Goal: Transaction & Acquisition: Purchase product/service

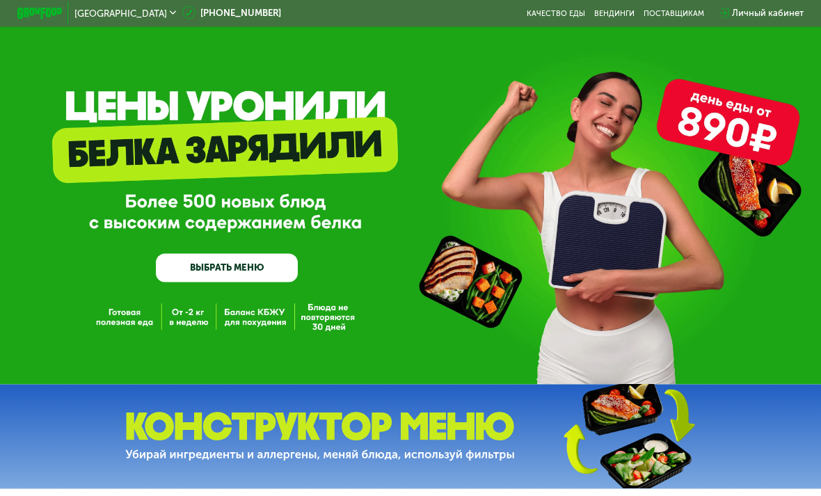
scroll to position [3, 0]
click at [212, 278] on link "ВЫБРАТЬ МЕНЮ" at bounding box center [227, 267] width 142 height 29
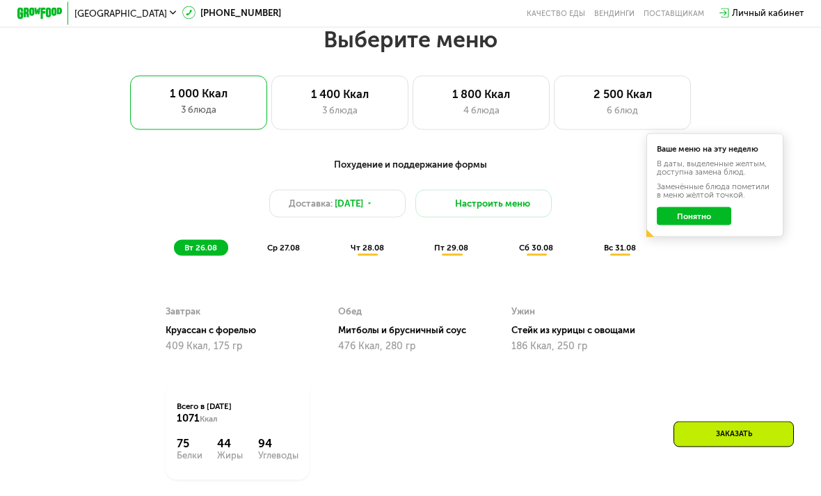
scroll to position [513, 0]
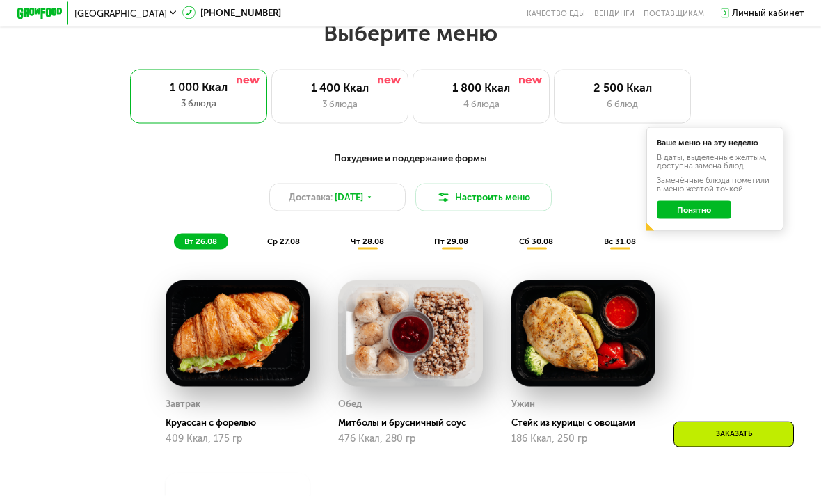
click at [480, 85] on div "1 800 Ккал" at bounding box center [481, 88] width 113 height 14
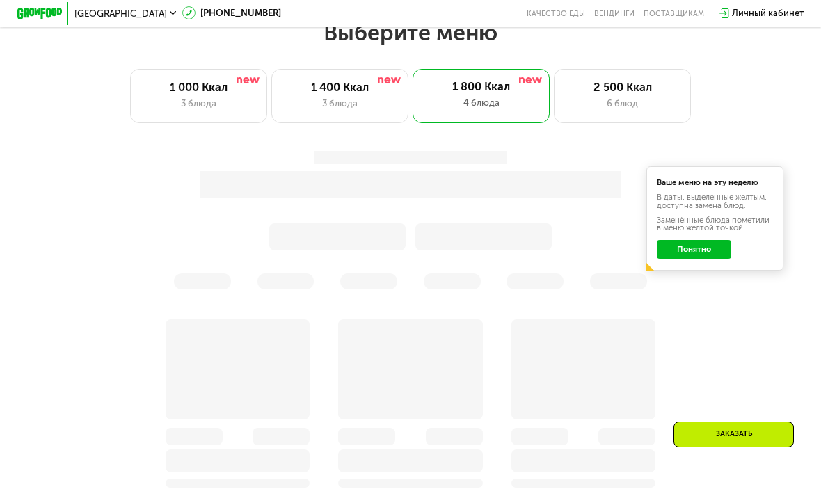
click at [626, 106] on div "6 блюд" at bounding box center [623, 104] width 113 height 14
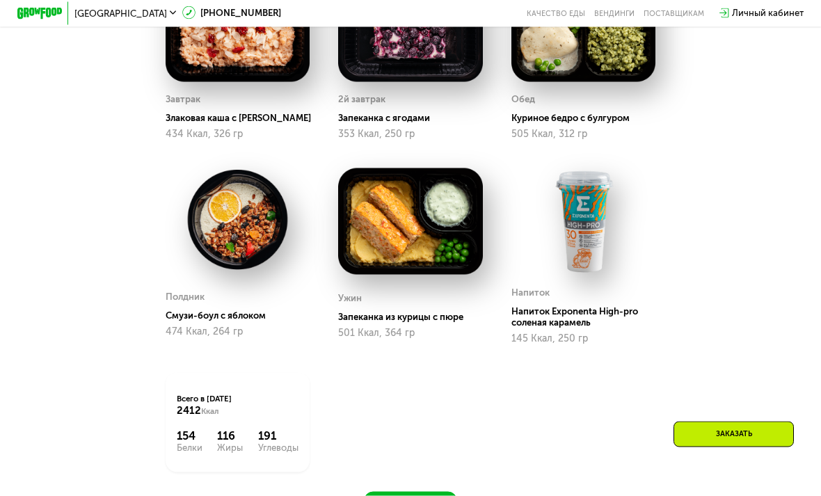
scroll to position [819, 0]
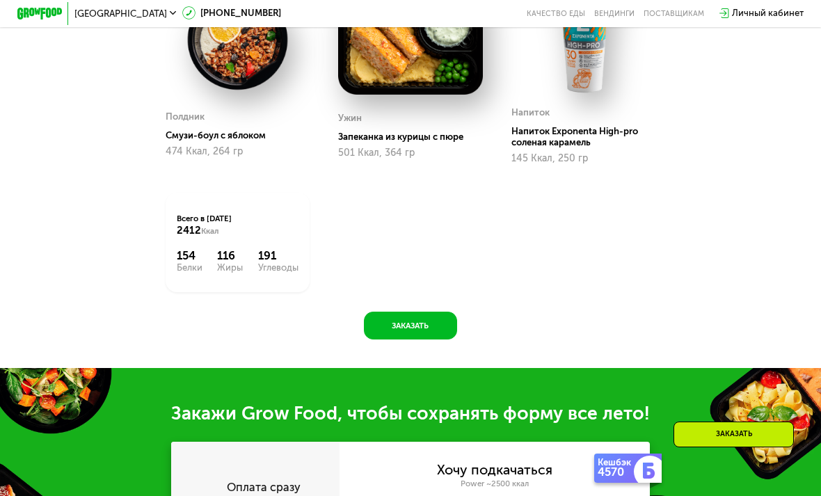
click at [397, 321] on button "Заказать" at bounding box center [410, 325] width 93 height 27
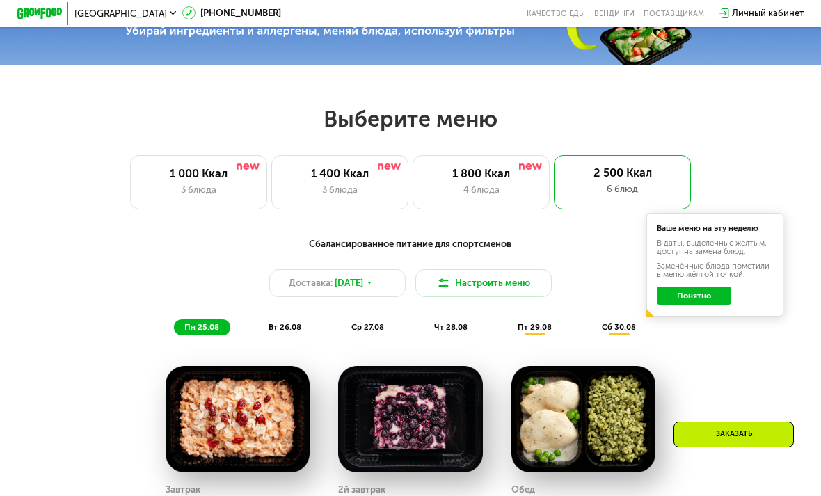
scroll to position [427, 0]
click at [283, 323] on span "вт 26.08" at bounding box center [285, 328] width 33 height 10
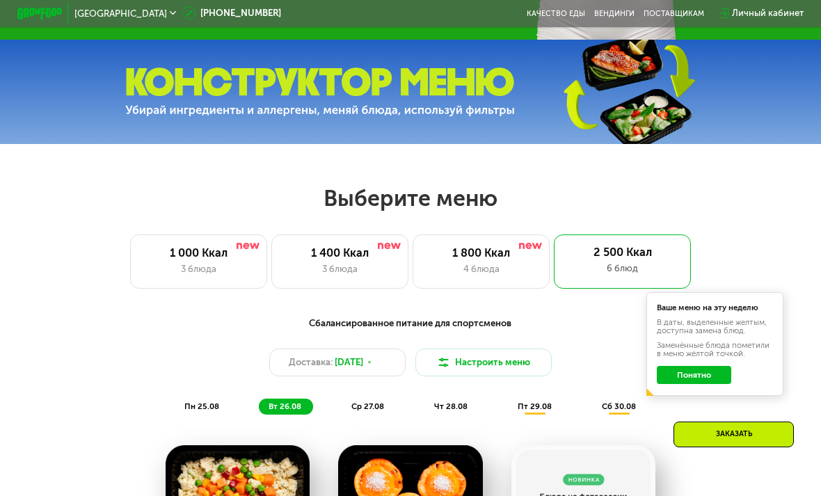
scroll to position [352, 0]
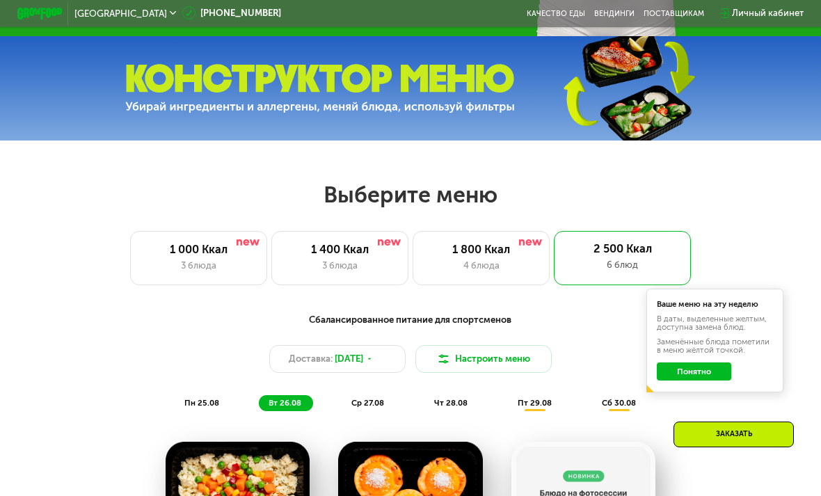
click at [475, 260] on div "4 блюда" at bounding box center [481, 266] width 113 height 14
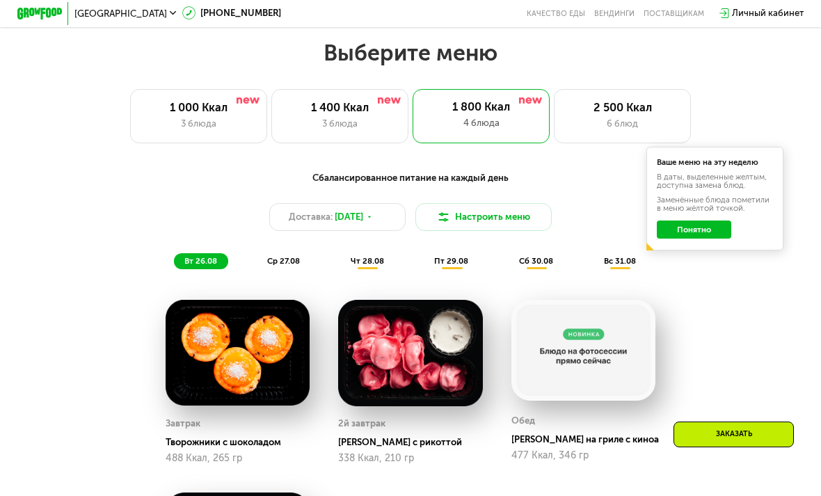
scroll to position [489, 0]
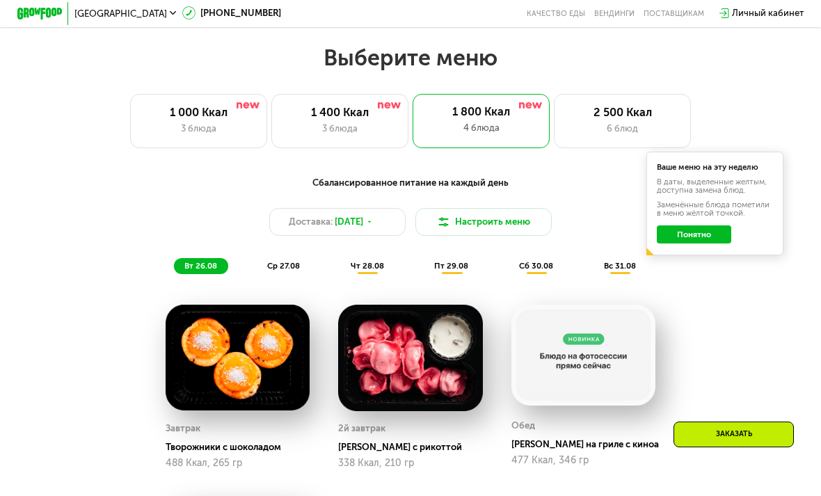
click at [477, 225] on button "Настроить меню" at bounding box center [484, 221] width 137 height 27
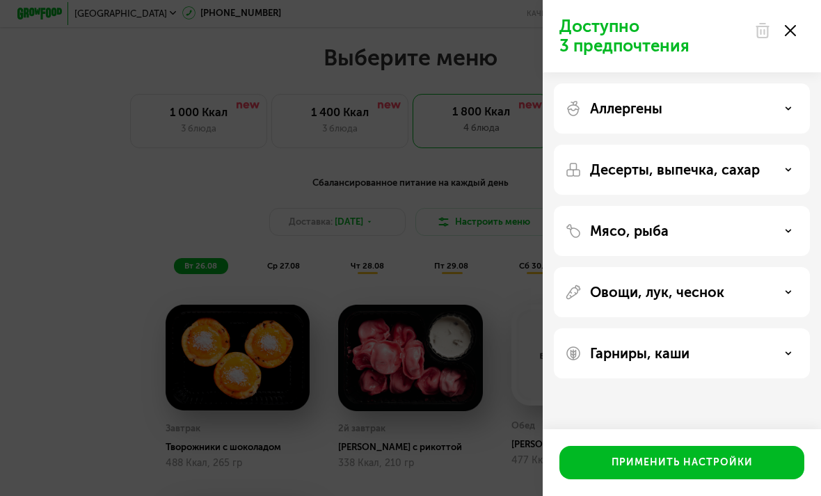
click at [597, 116] on p "Аллергены" at bounding box center [626, 108] width 72 height 17
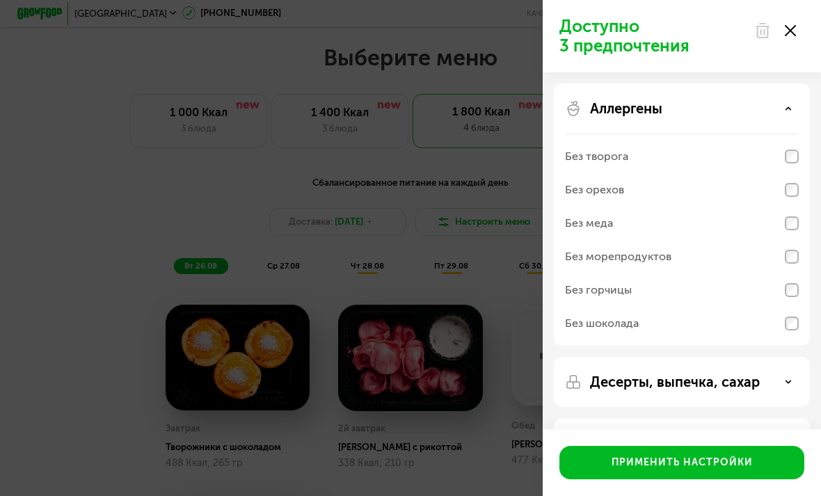
click at [778, 113] on div "Аллергены" at bounding box center [682, 108] width 234 height 17
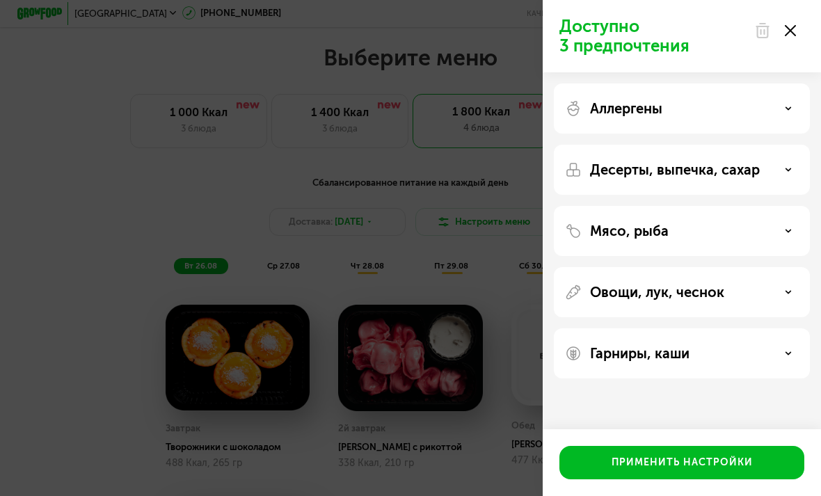
click at [614, 177] on p "Десерты, выпечка, сахар" at bounding box center [675, 170] width 170 height 17
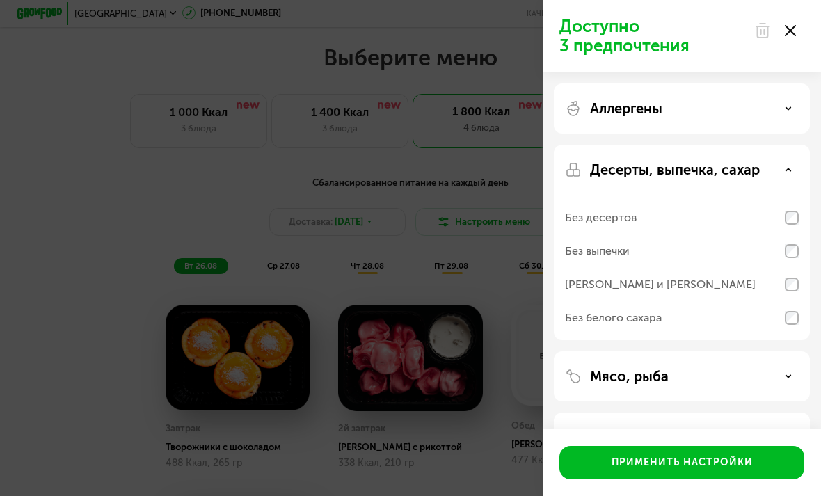
click at [786, 168] on icon at bounding box center [788, 169] width 7 height 7
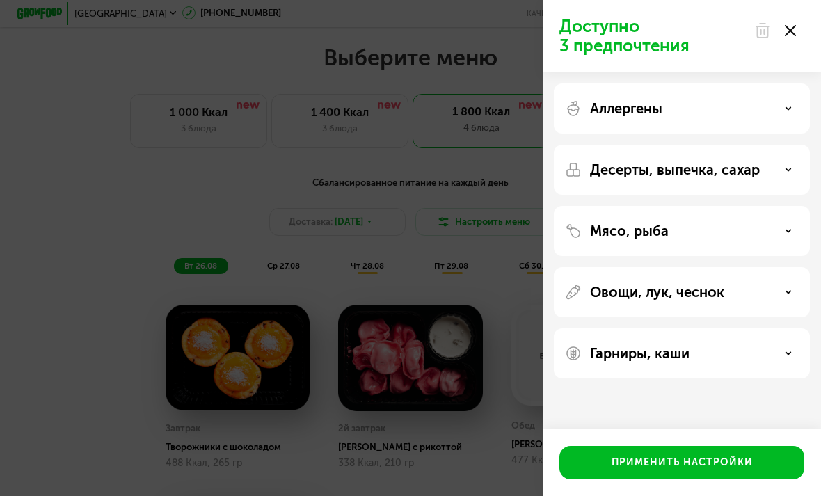
click at [638, 233] on p "Мясо, рыба" at bounding box center [629, 231] width 79 height 17
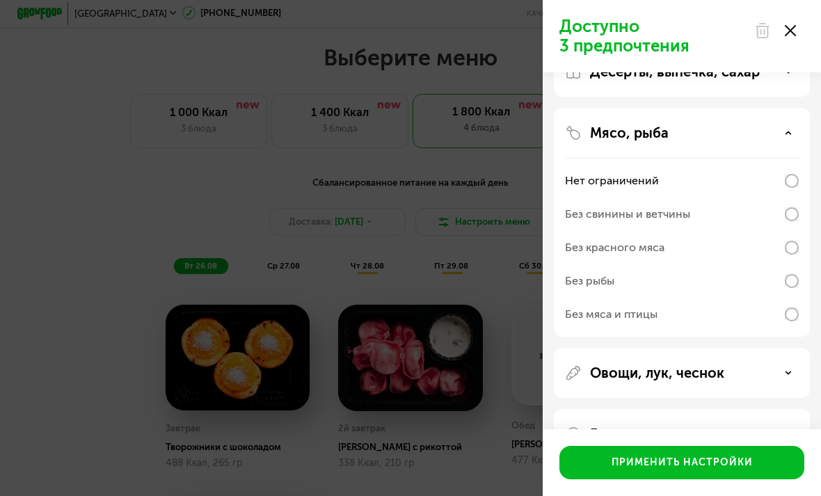
scroll to position [97, 0]
click at [687, 370] on p "Овощи, лук, чеснок" at bounding box center [657, 373] width 134 height 17
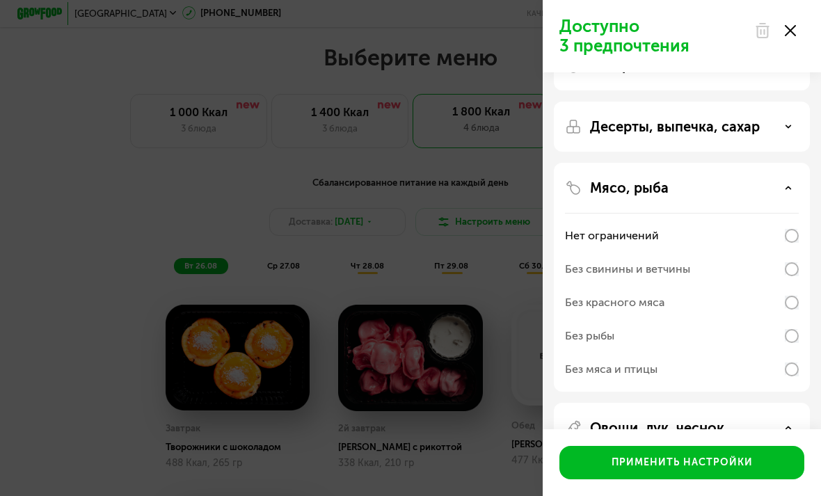
click at [789, 34] on icon at bounding box center [790, 30] width 11 height 11
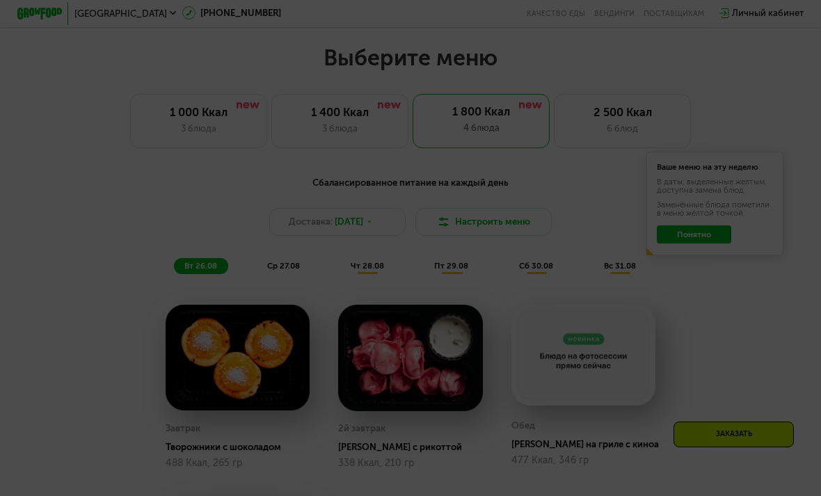
scroll to position [32, 0]
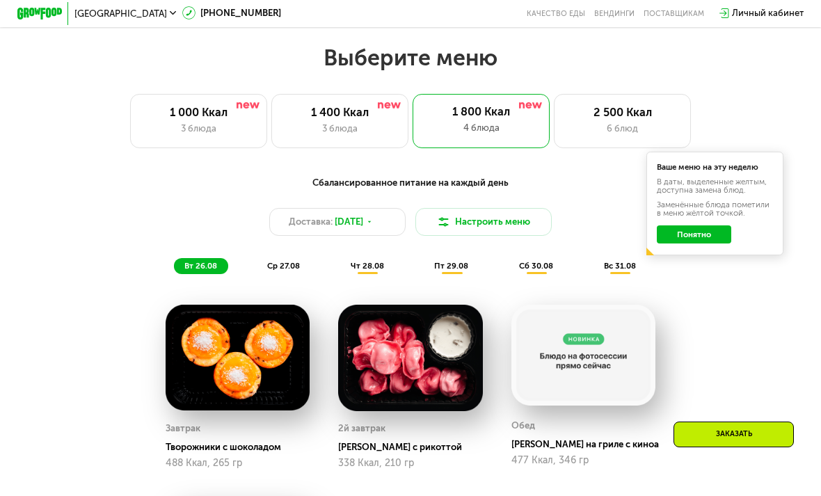
click at [285, 262] on span "ср 27.08" at bounding box center [283, 266] width 33 height 10
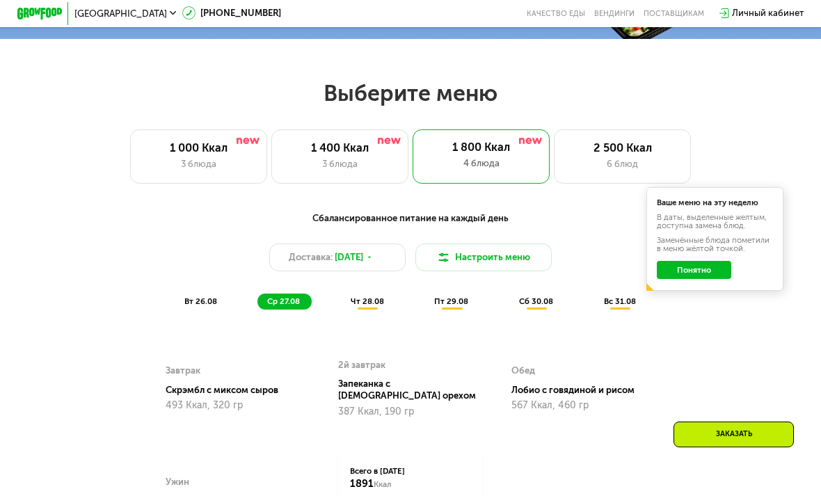
scroll to position [451, 0]
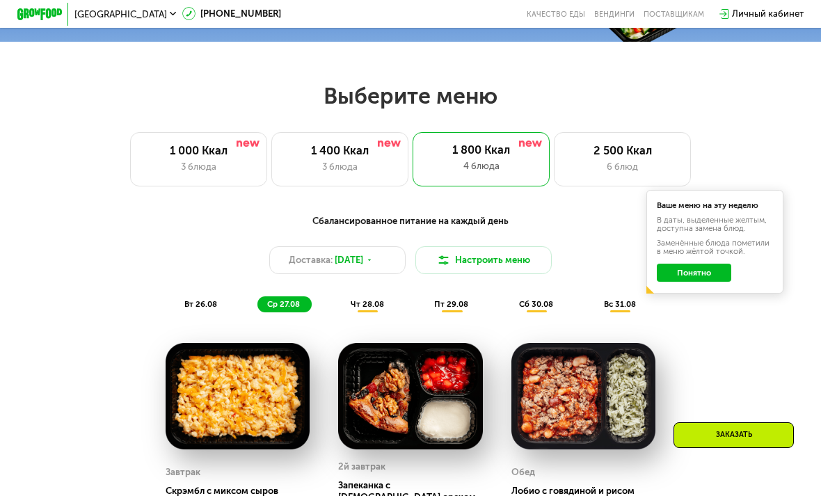
click at [361, 287] on div "Сбалансированное питание на каждый день Доставка: 25 авг, пн Настроить меню вт …" at bounding box center [410, 263] width 675 height 99
click at [684, 269] on button "Понятно" at bounding box center [694, 272] width 74 height 18
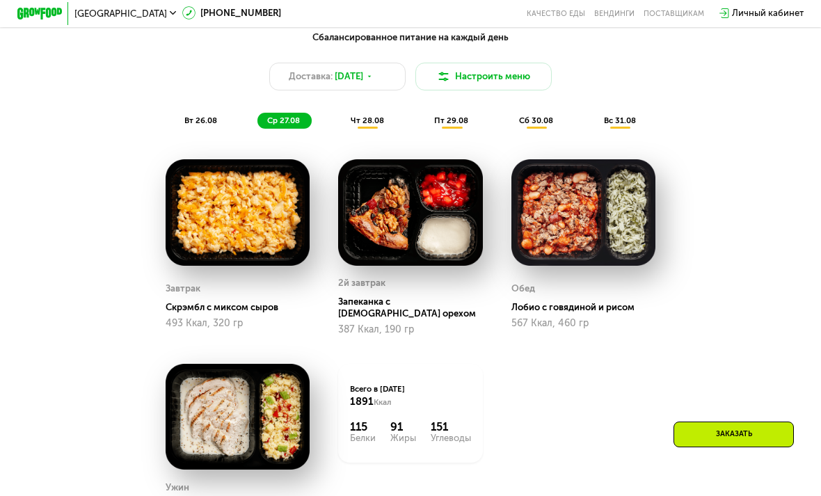
scroll to position [635, 0]
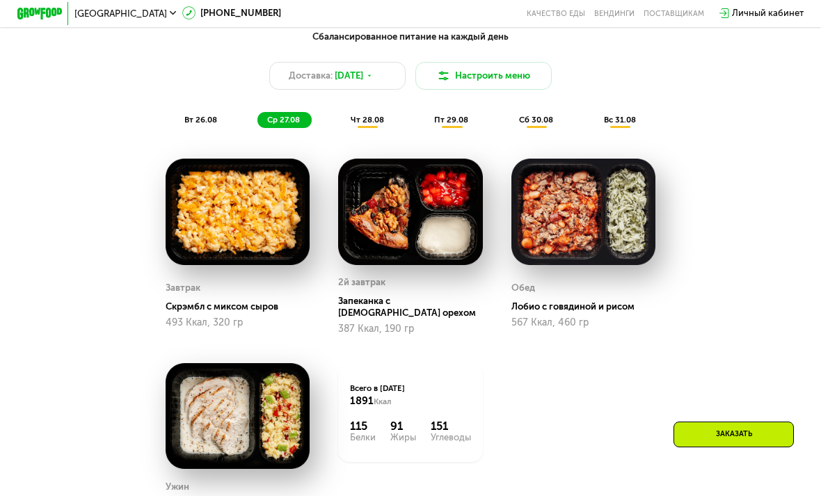
click at [425, 125] on div "чт 28.08" at bounding box center [453, 120] width 56 height 16
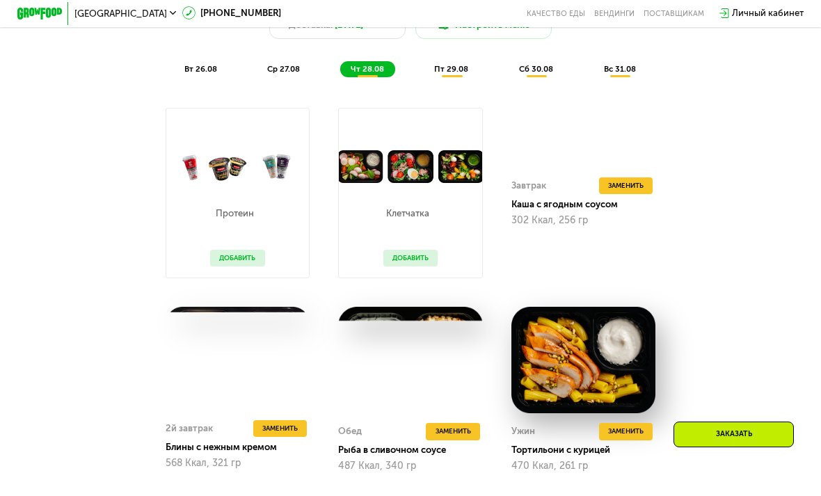
scroll to position [687, 0]
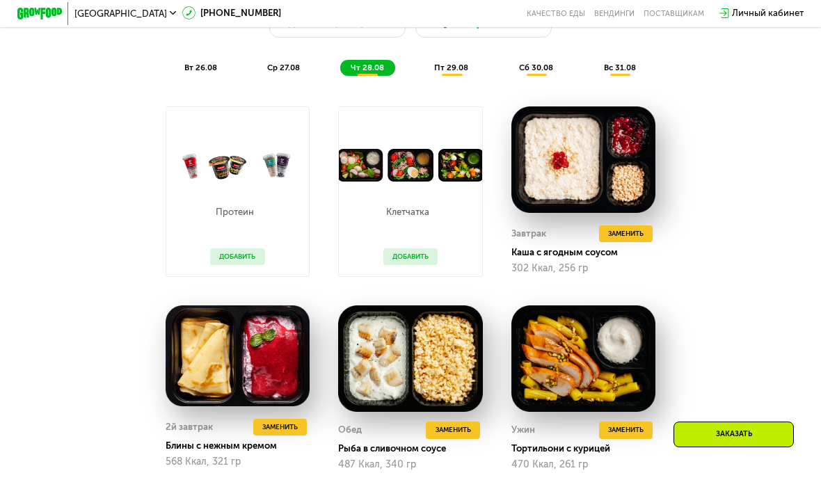
click at [613, 238] on span "Заменить" at bounding box center [626, 233] width 36 height 11
click at [613, 228] on span "Заменить" at bounding box center [626, 233] width 36 height 11
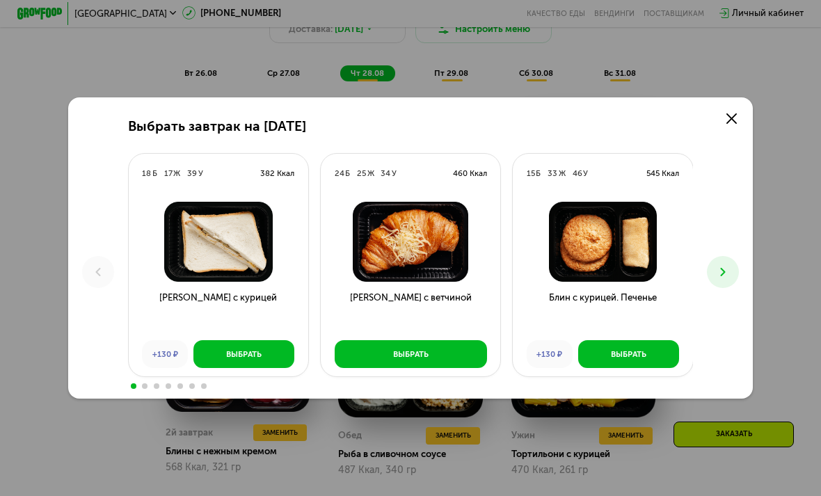
scroll to position [679, 0]
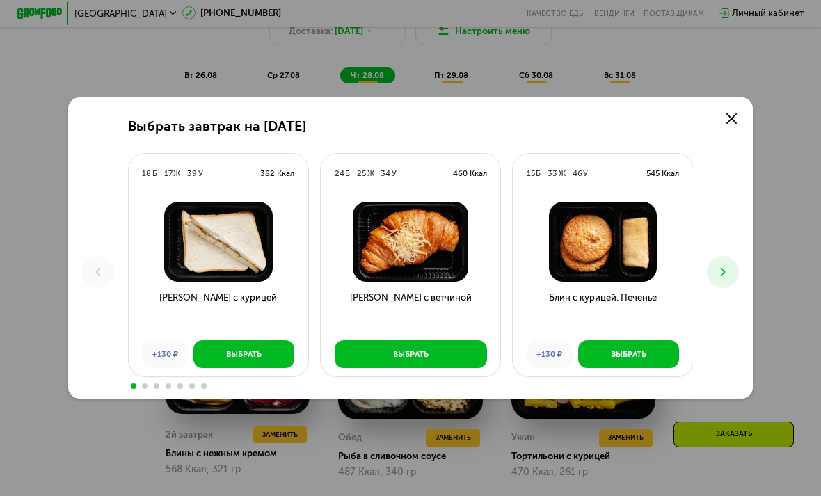
click at [728, 279] on icon at bounding box center [723, 272] width 14 height 14
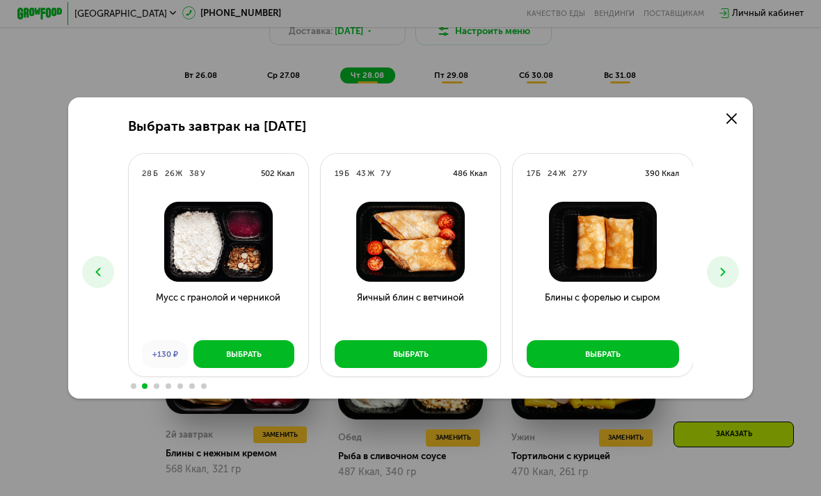
click at [743, 285] on div "Выбрать завтрак на 28 августа 18 Б 17 Ж 39 У 382 Ккал Сэндвич с курицей +130 ₽ …" at bounding box center [410, 247] width 684 height 301
click at [711, 288] on button at bounding box center [723, 272] width 32 height 32
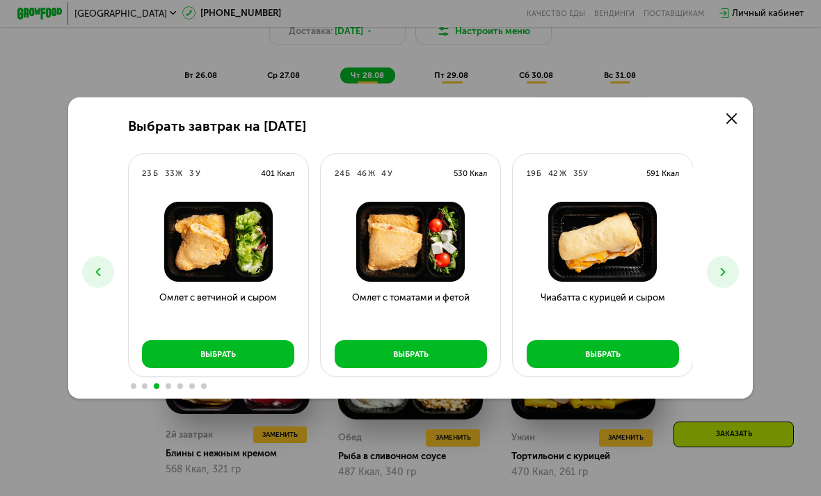
click at [727, 288] on button at bounding box center [723, 272] width 32 height 32
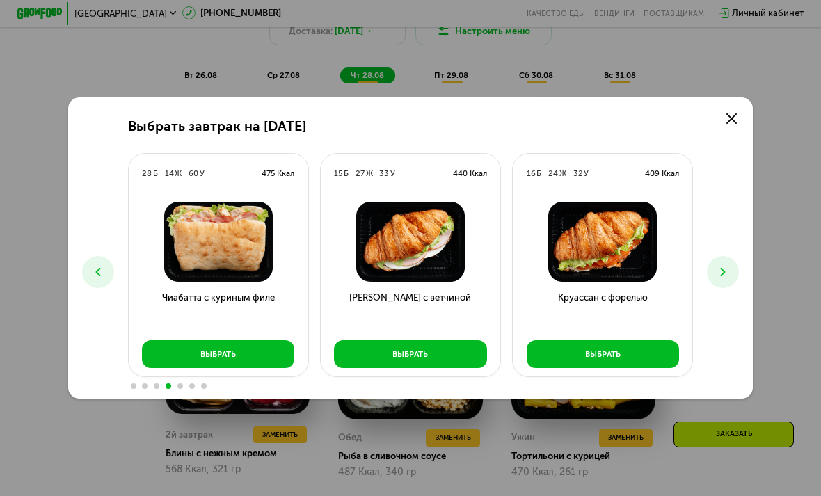
click at [727, 130] on link at bounding box center [731, 118] width 23 height 23
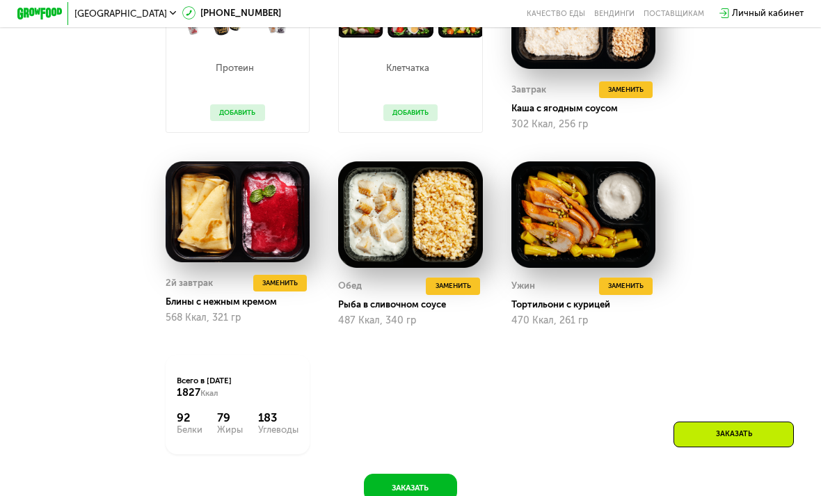
scroll to position [835, 0]
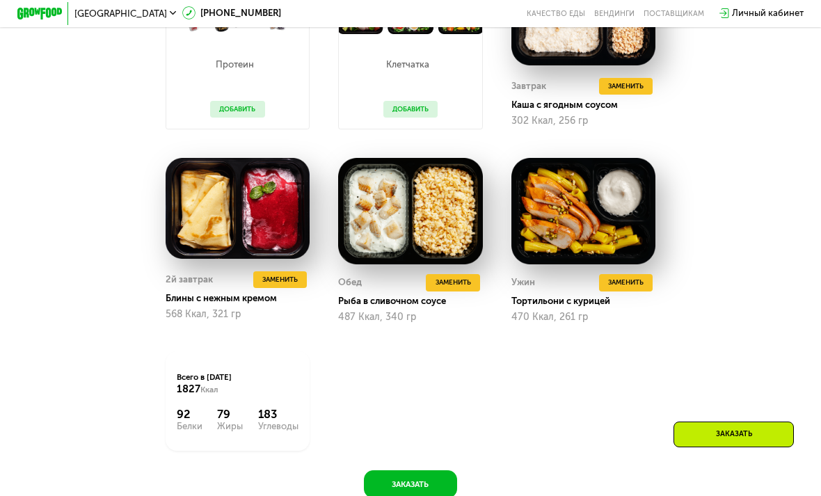
click at [567, 214] on img at bounding box center [584, 211] width 145 height 107
click at [581, 281] on button at bounding box center [587, 282] width 17 height 17
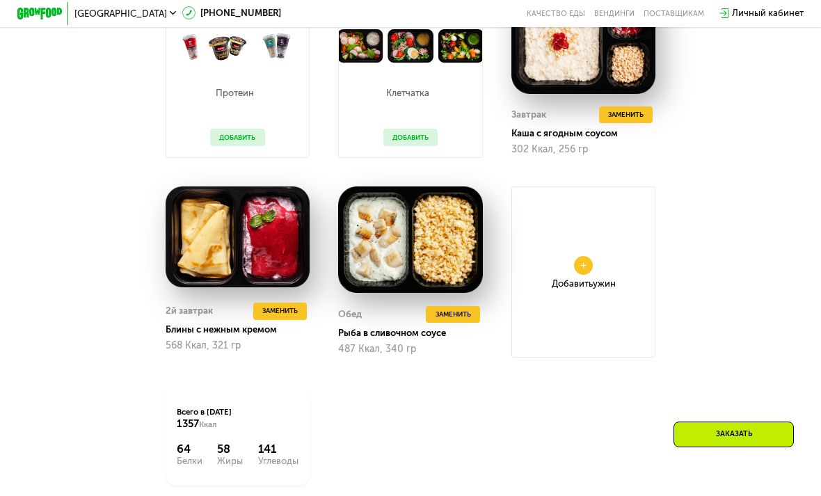
click at [581, 260] on button at bounding box center [583, 265] width 18 height 18
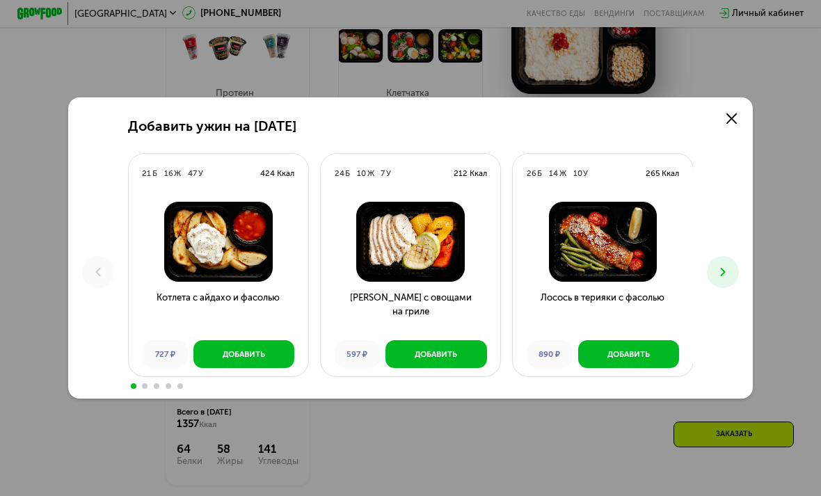
click at [582, 253] on img at bounding box center [603, 242] width 162 height 80
click at [615, 360] on div "Добавить" at bounding box center [629, 354] width 42 height 11
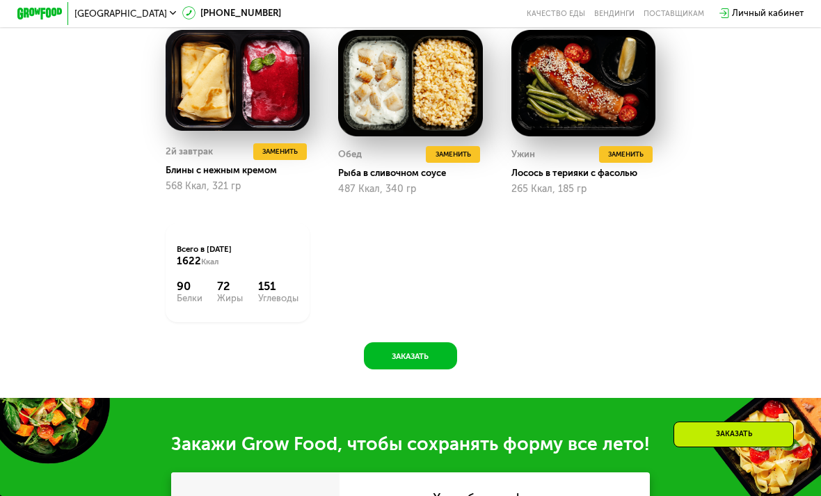
click at [395, 353] on button "Заказать" at bounding box center [410, 355] width 93 height 27
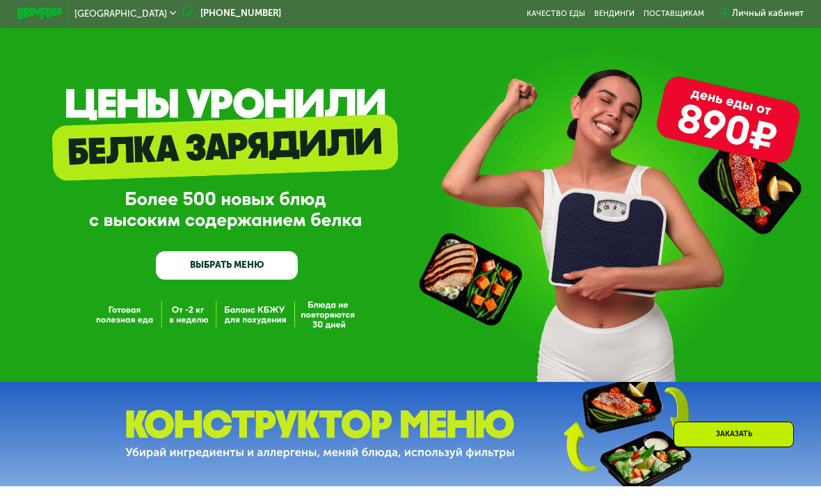
scroll to position [0, 0]
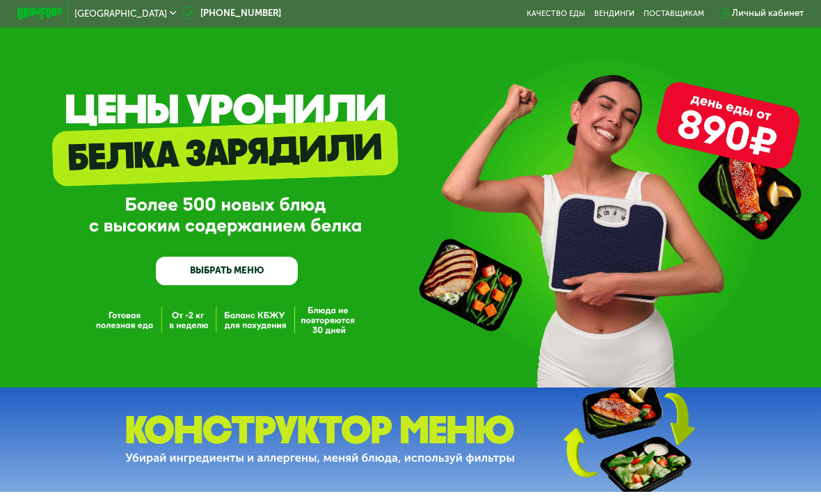
click at [624, 13] on link "Вендинги" at bounding box center [614, 13] width 40 height 9
click at [557, 17] on link "Качество еды" at bounding box center [556, 13] width 58 height 9
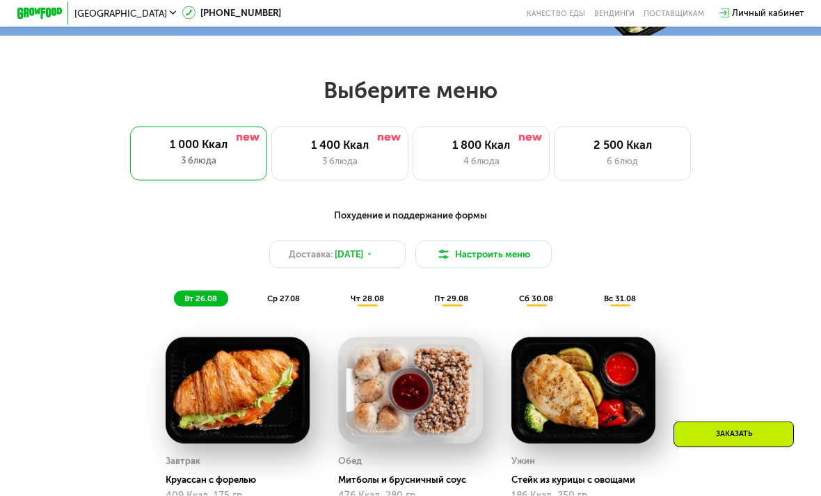
scroll to position [459, 0]
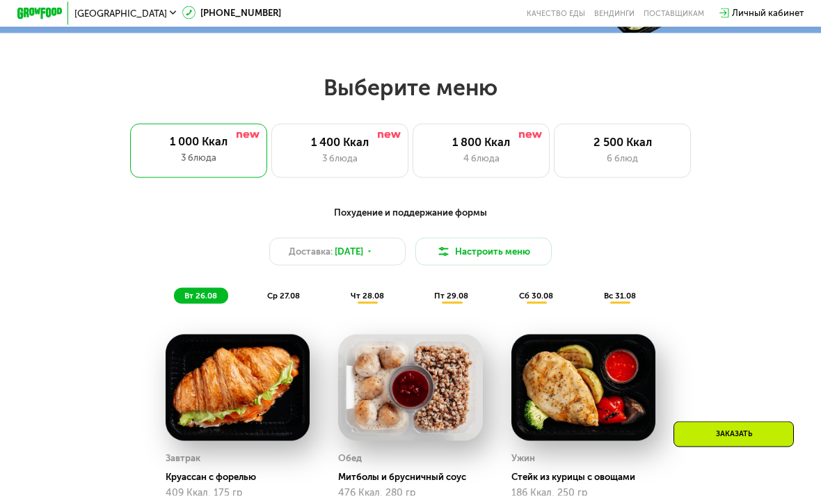
click at [331, 152] on div "3 блюда" at bounding box center [339, 159] width 113 height 14
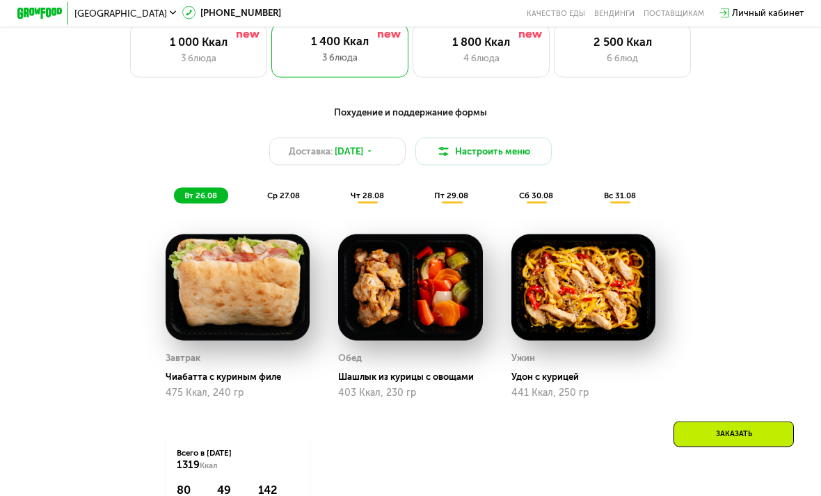
scroll to position [560, 0]
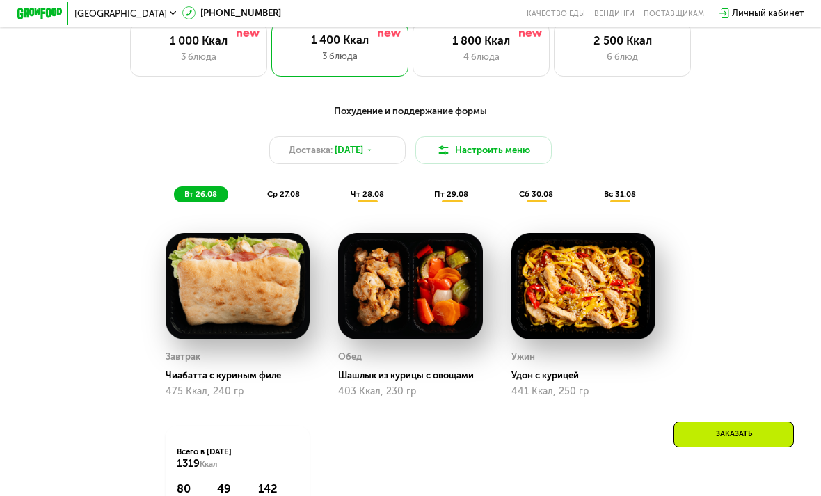
click at [340, 201] on div "ср 27.08" at bounding box center [367, 195] width 55 height 16
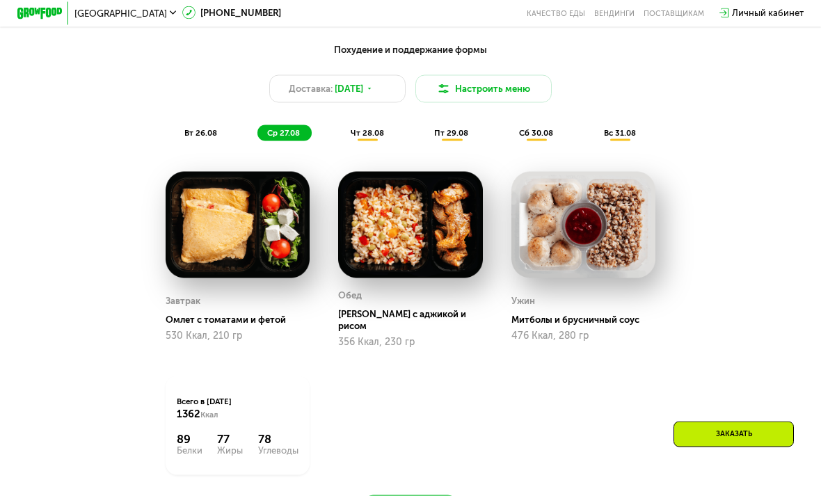
scroll to position [622, 0]
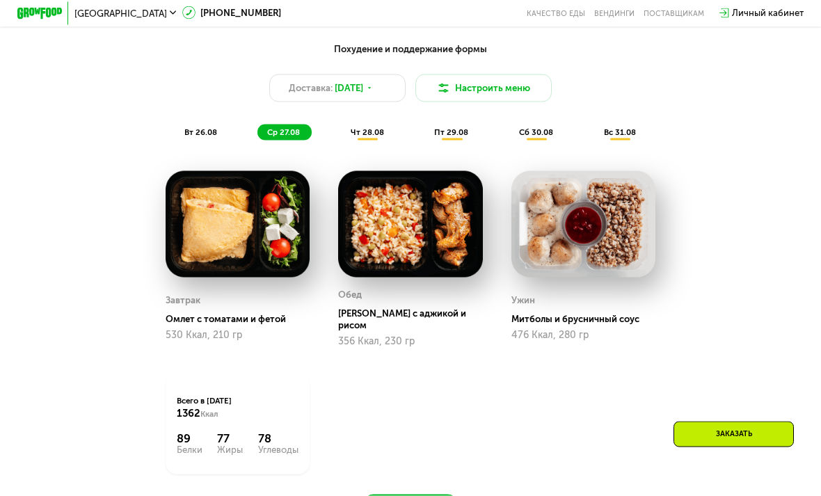
click at [357, 92] on span "[DATE]" at bounding box center [349, 88] width 29 height 14
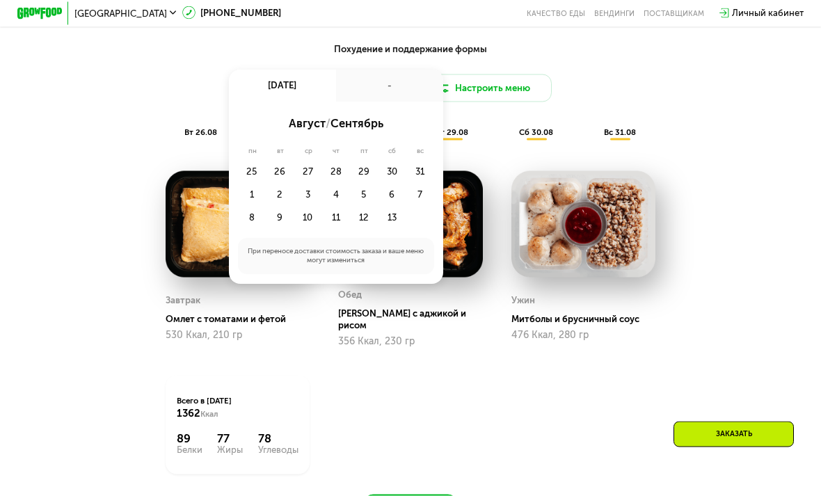
scroll to position [623, 0]
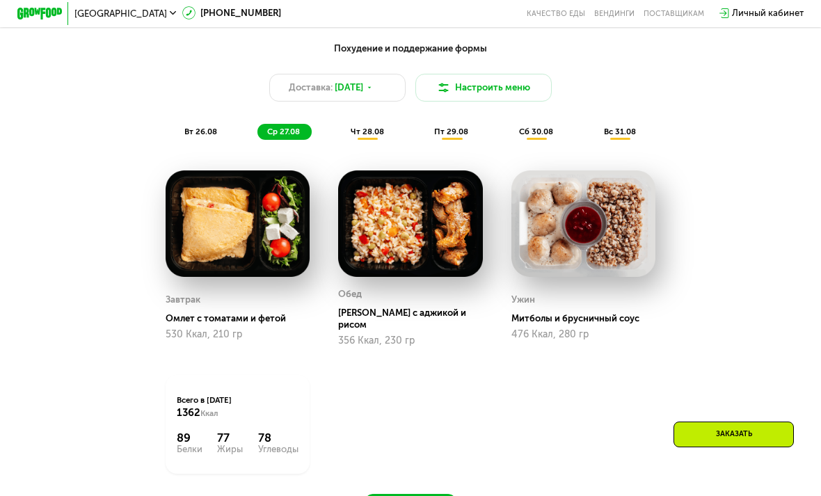
click at [189, 72] on div "Похудение и поддержание формы Доставка: [DATE] Настроить меню вт 26.08 ср 27.08…" at bounding box center [410, 91] width 675 height 99
click at [471, 86] on button "Настроить меню" at bounding box center [484, 87] width 137 height 27
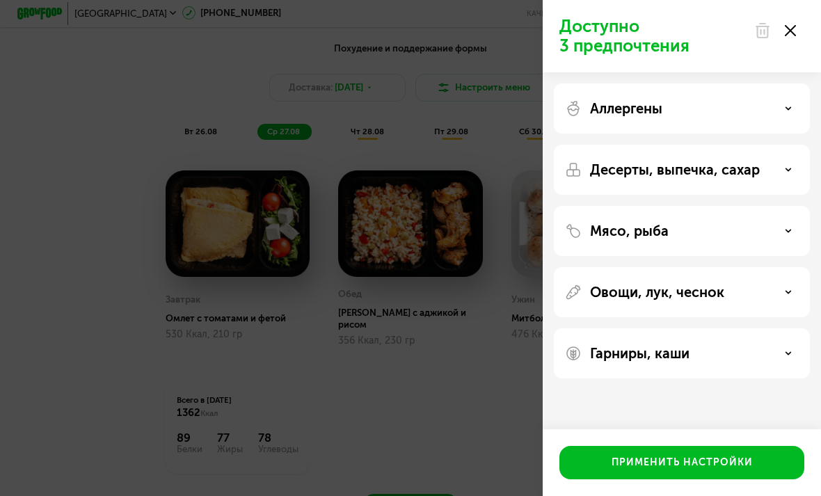
click at [179, 103] on div "Доступно 3 предпочтения Аллергены Десерты, выпечка, сахар Мясо, рыба Овощи, лук…" at bounding box center [410, 248] width 821 height 496
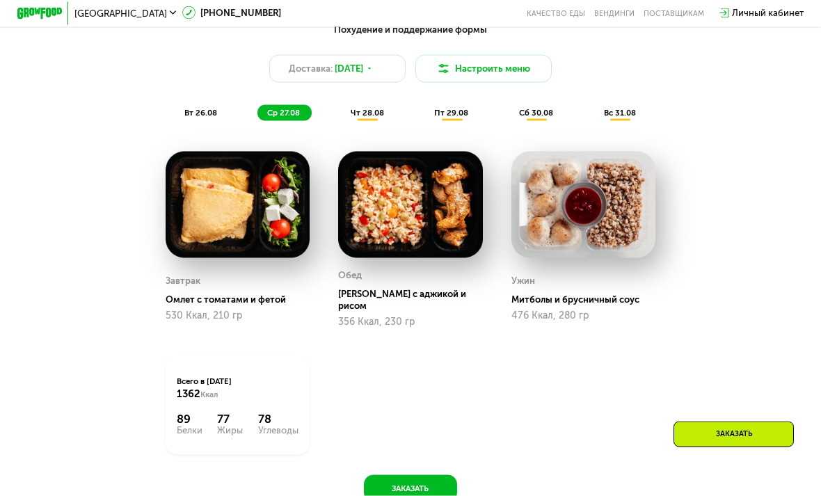
click at [258, 117] on div "вт 26.08" at bounding box center [285, 113] width 54 height 16
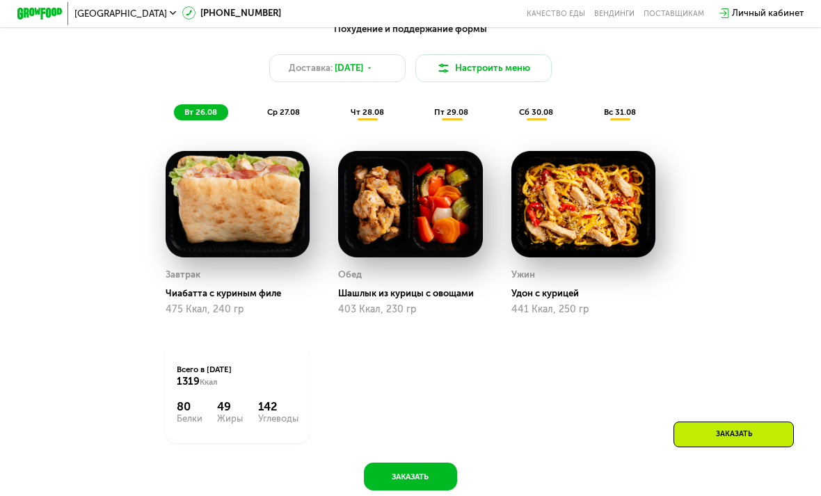
click at [278, 116] on span "ср 27.08" at bounding box center [283, 112] width 33 height 10
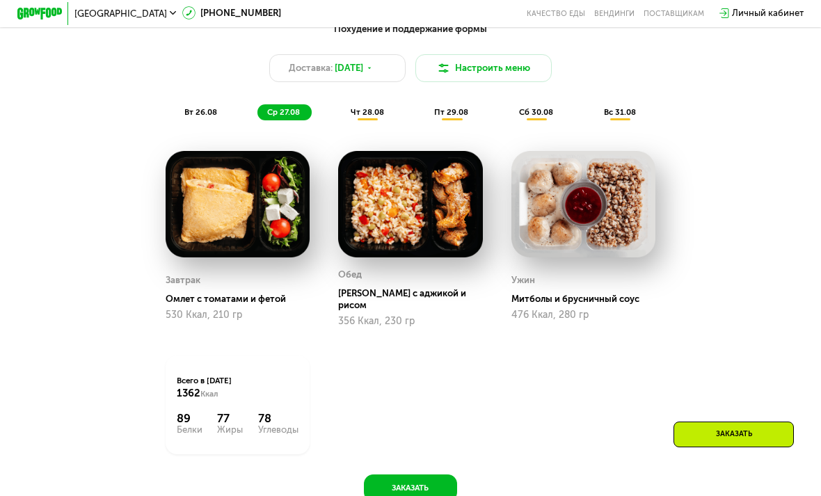
click at [354, 114] on span "чт 28.08" at bounding box center [367, 112] width 33 height 10
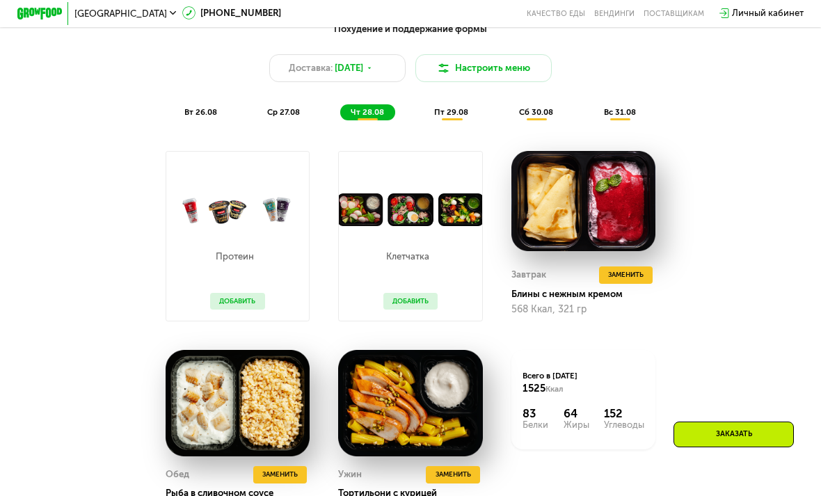
click at [282, 110] on span "ср 27.08" at bounding box center [283, 112] width 33 height 10
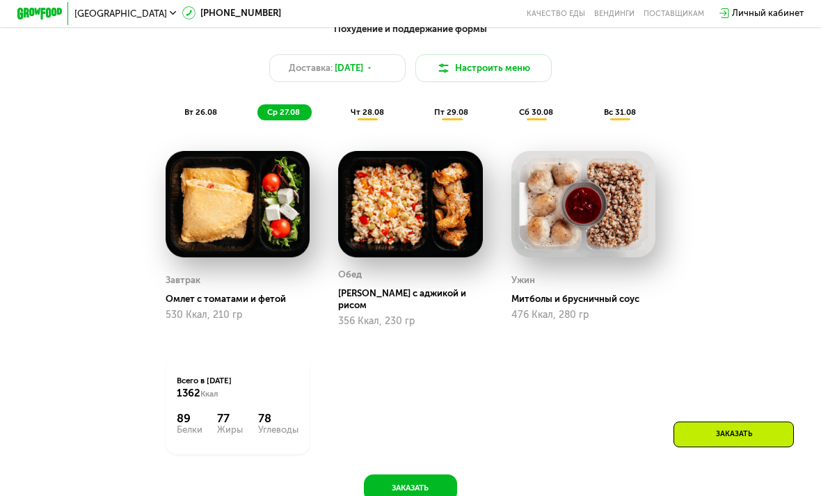
click at [361, 116] on span "чт 28.08" at bounding box center [367, 112] width 33 height 10
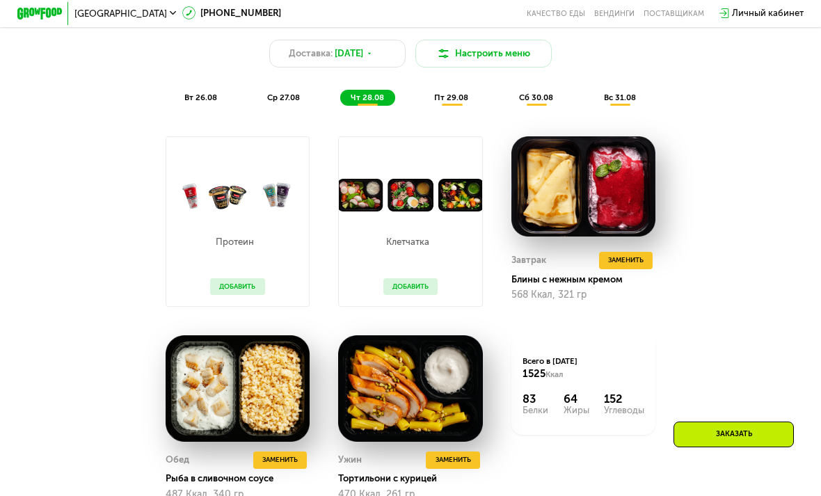
scroll to position [656, 0]
click at [436, 102] on span "пт 29.08" at bounding box center [451, 98] width 34 height 10
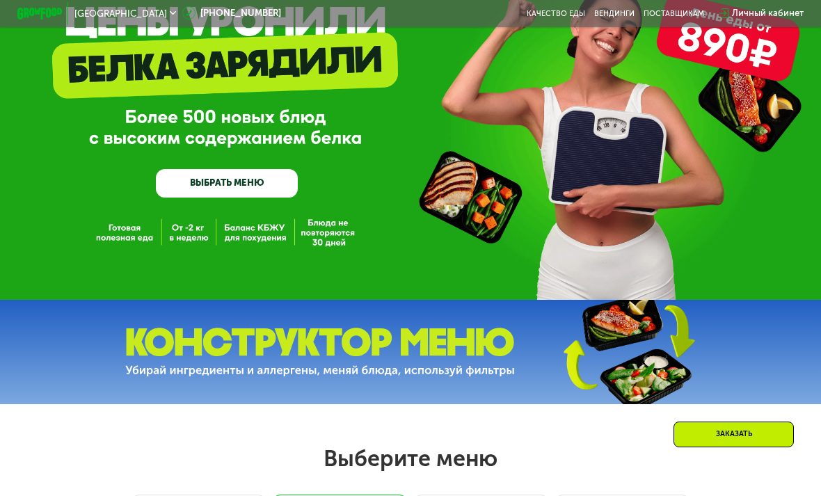
scroll to position [0, 0]
